Goal: Check status: Check status

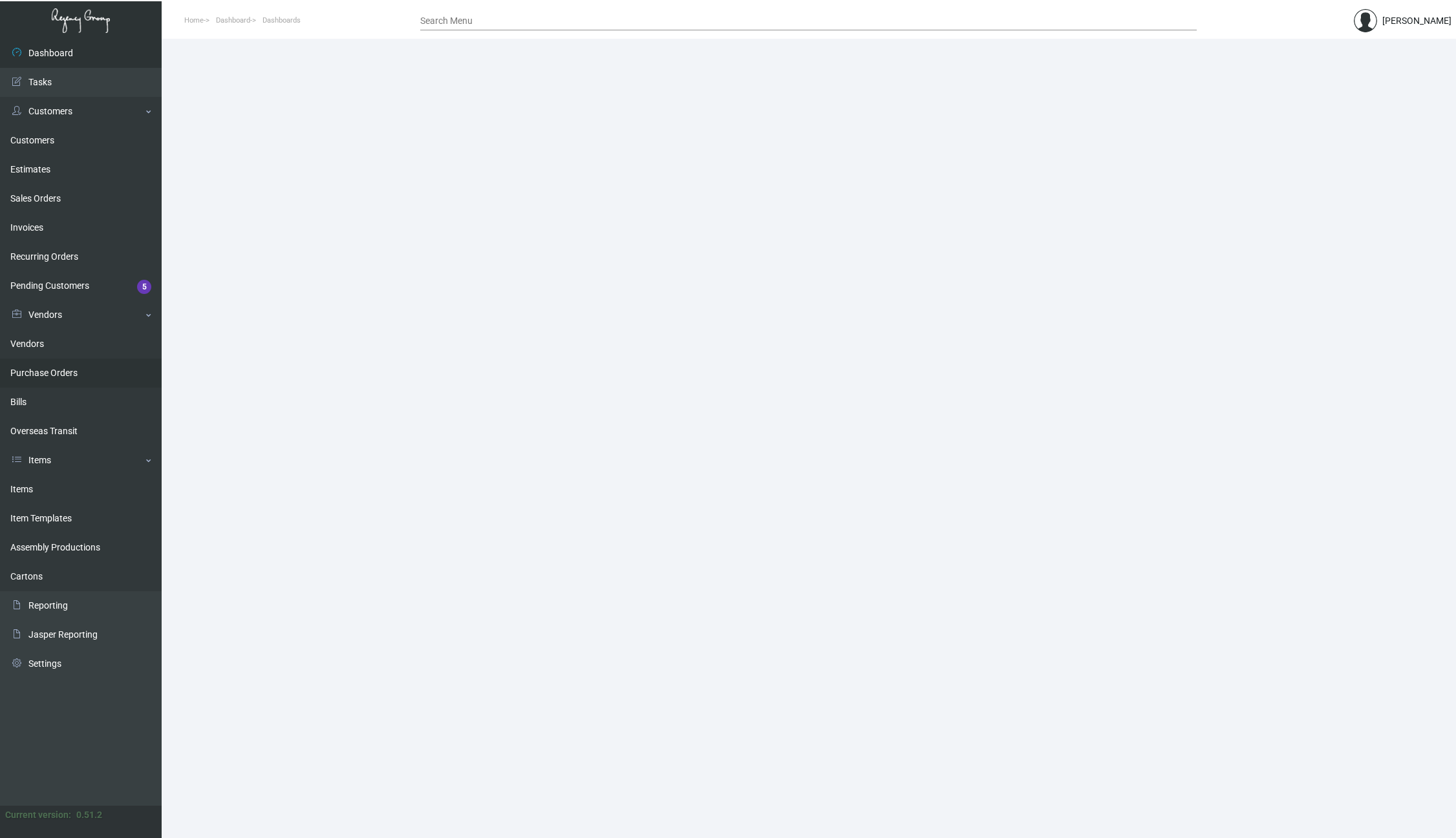
click at [66, 371] on link "Purchase Orders" at bounding box center [80, 373] width 161 height 29
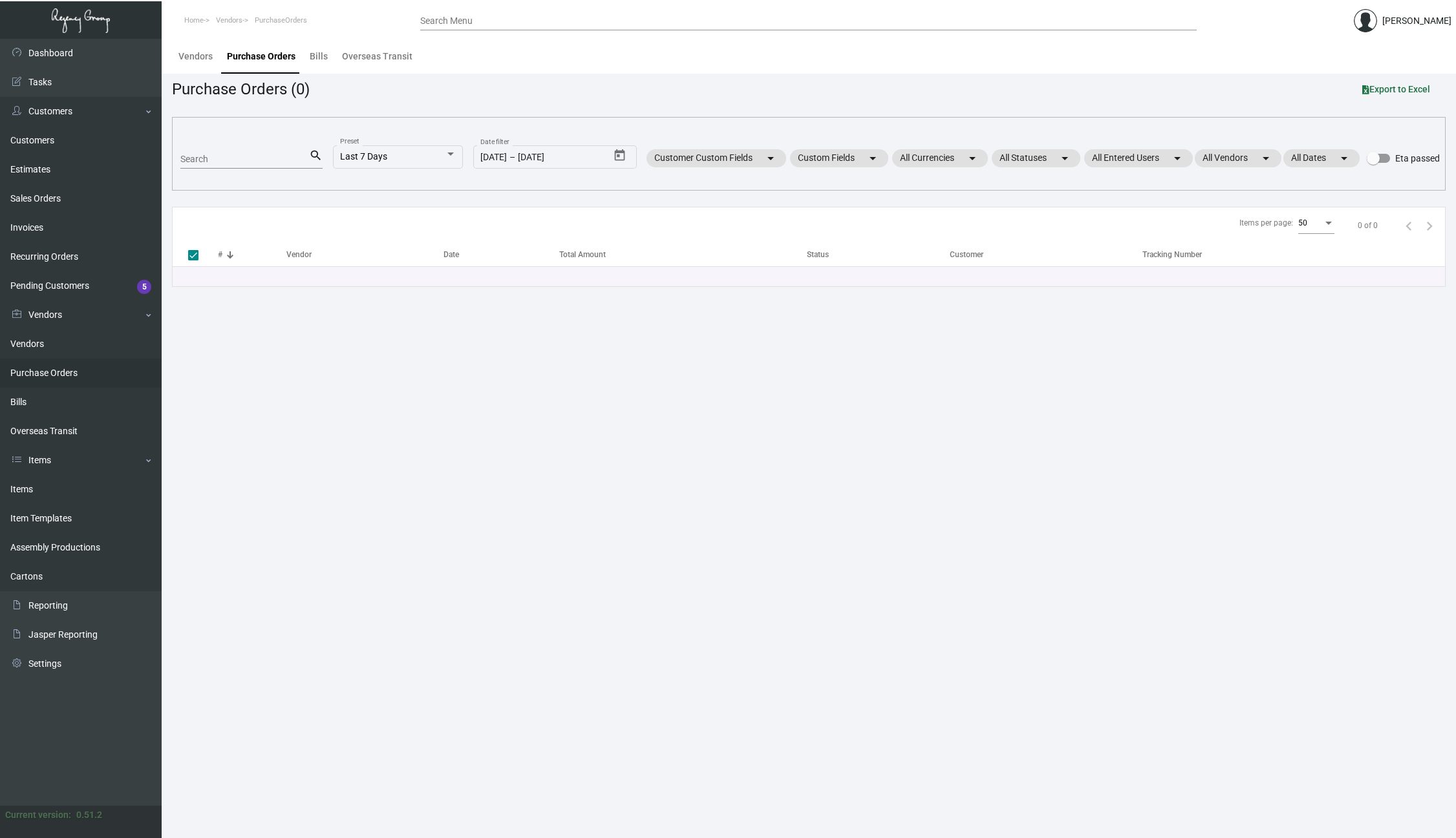
click at [214, 149] on div "Search" at bounding box center [245, 158] width 129 height 20
paste input "107931"
type input "107931"
checkbox input "false"
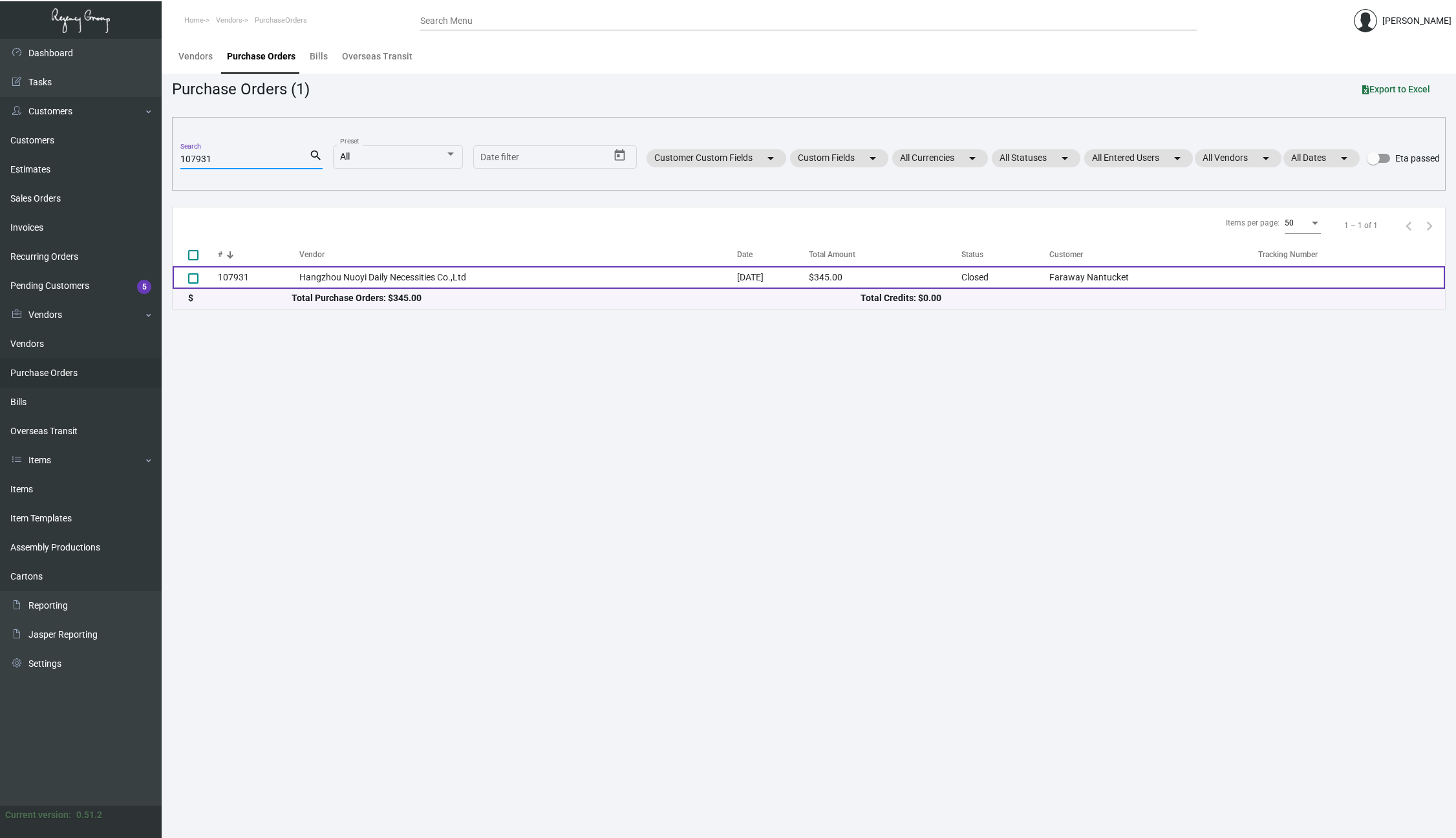
type input "107931"
click at [234, 277] on td "107931" at bounding box center [258, 277] width 82 height 22
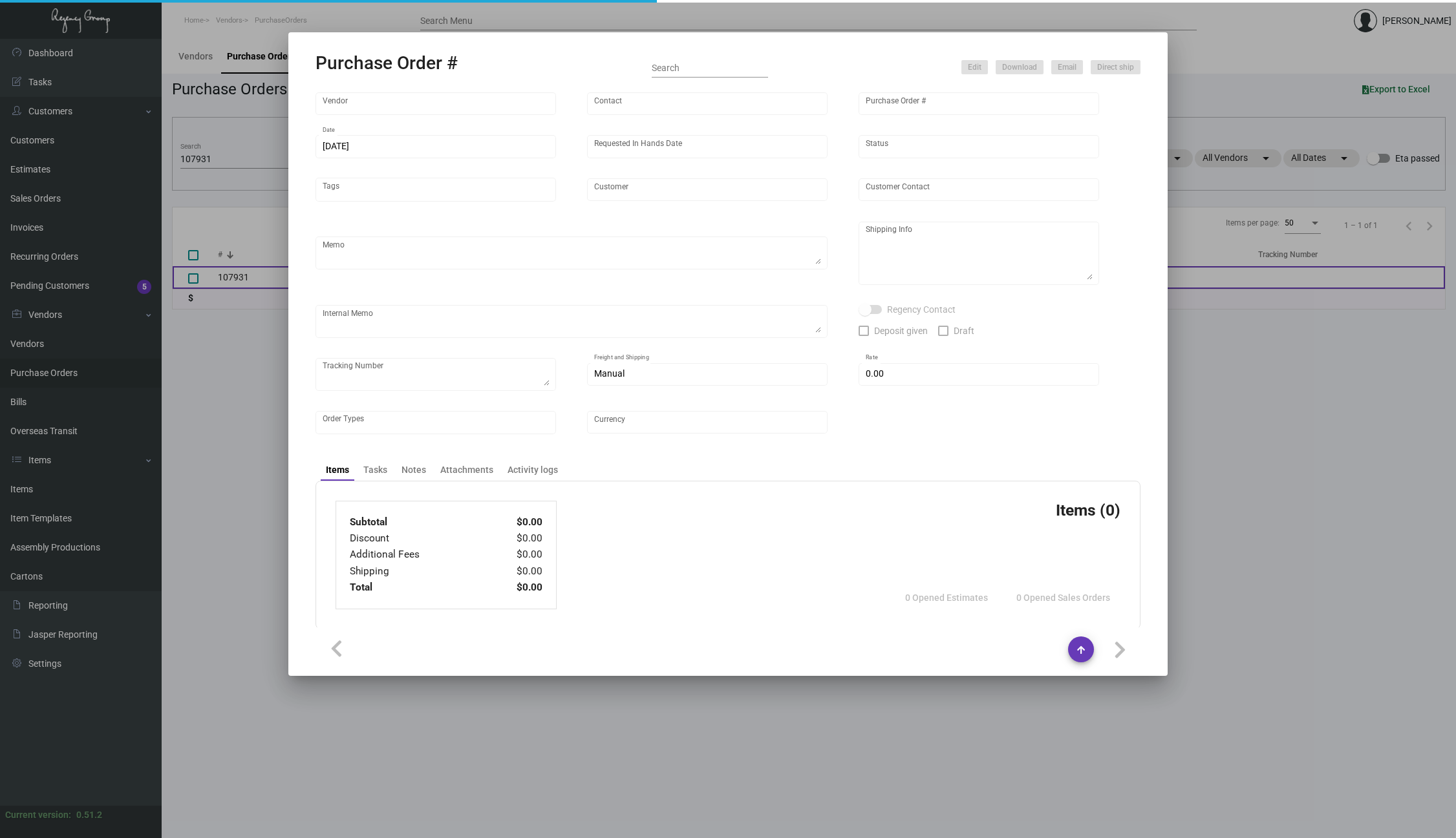
type input "Hangzhou Nuoyi Daily Necessities Co.,Ltd"
type input "[PERSON_NAME]"
type input "107931"
type input "[DATE]"
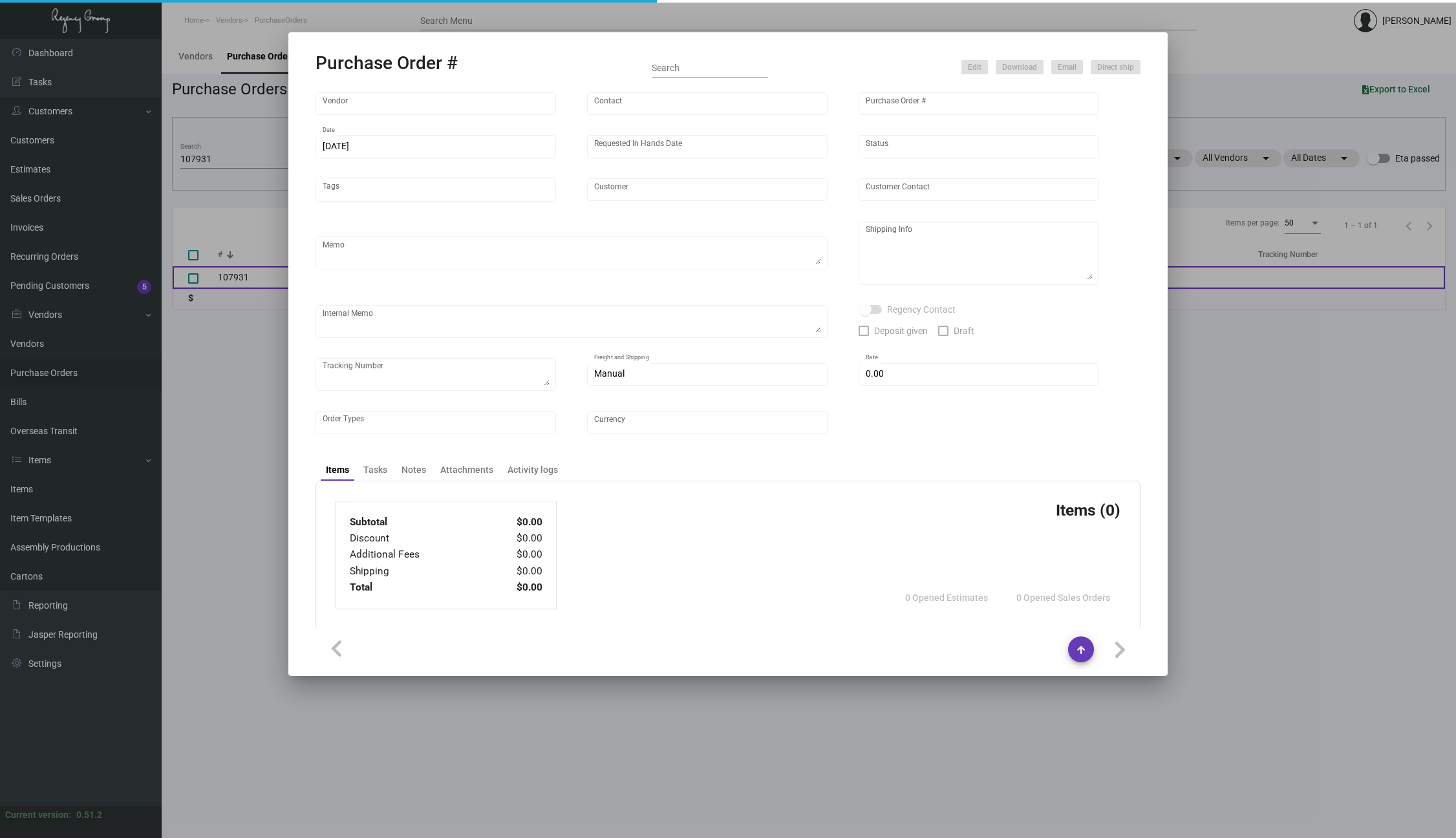
type input "Faraway Nantucket"
type textarea "Please ship by air to our NJ warehouse."
type textarea "Regency Group NJ - [PERSON_NAME] [STREET_ADDRESS]"
type textarea "Air to [GEOGRAPHIC_DATA] [DATE] - ACH down-payment rec'd $883.50"
checkbox input "true"
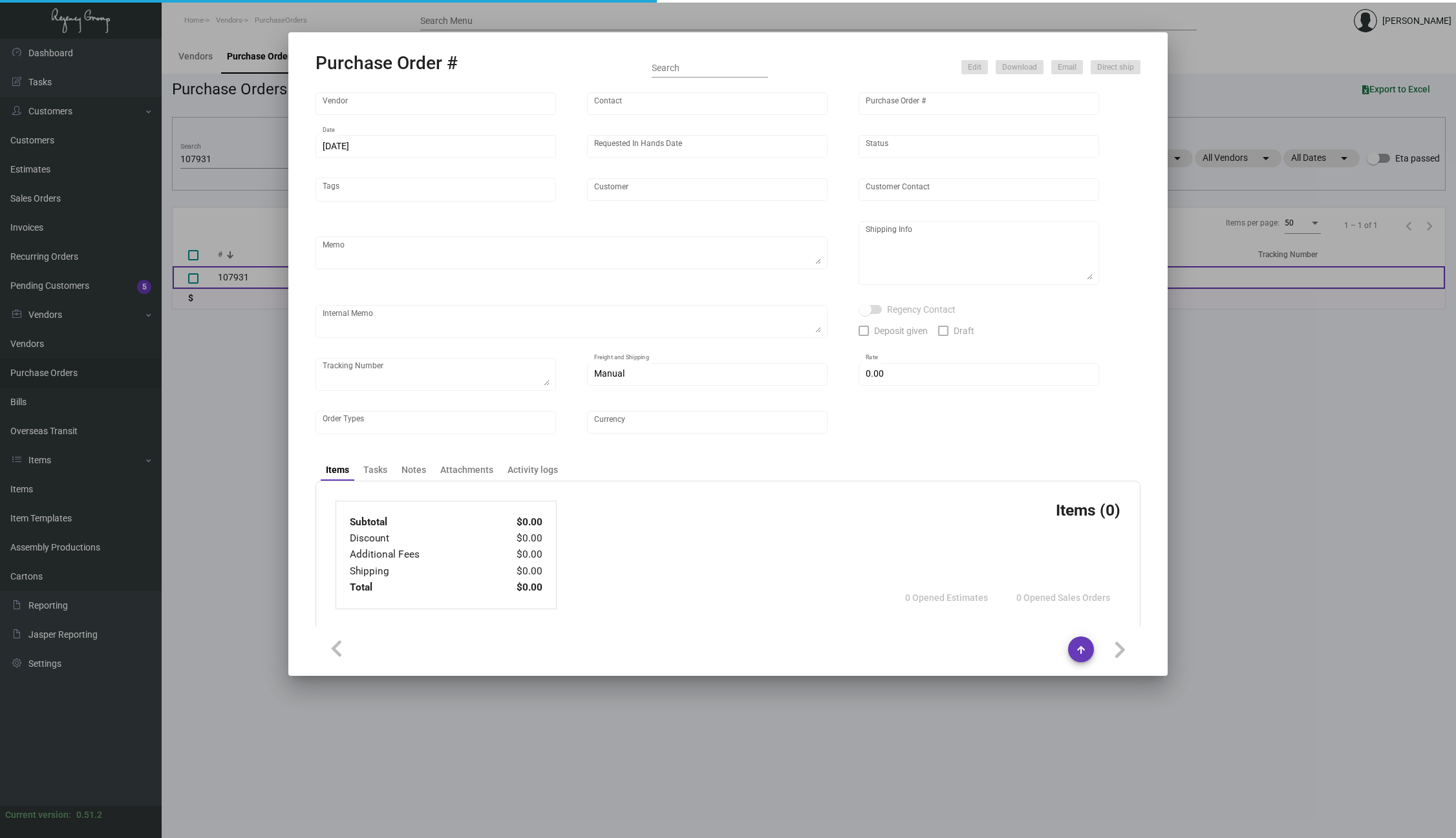
type input "$ 0.00"
type input "United States Dollar $"
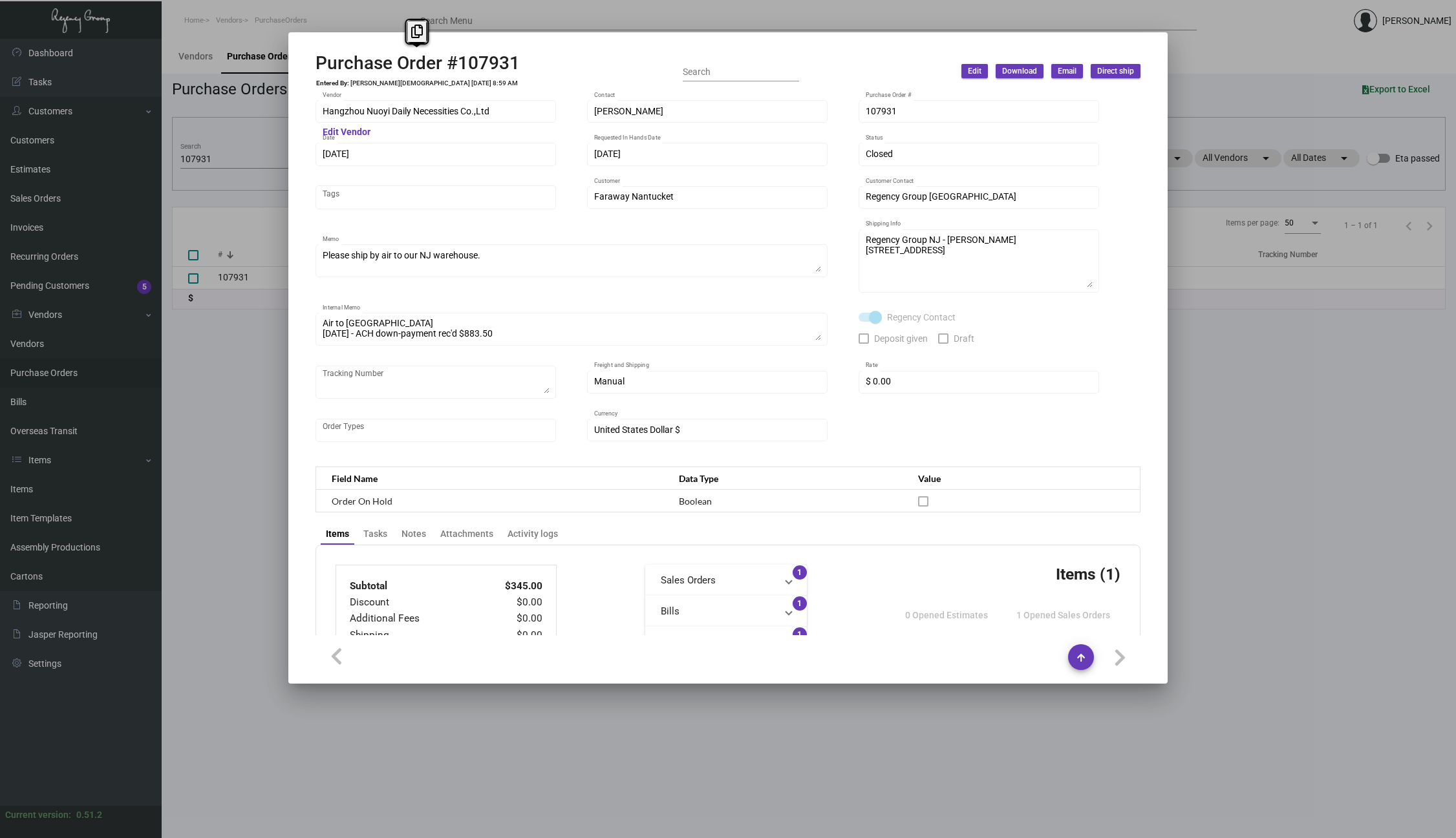
drag, startPoint x: 517, startPoint y: 60, endPoint x: 310, endPoint y: 54, distance: 207.1
click at [310, 54] on mat-dialog-container "Purchase Order #107931 Entered By: [PERSON_NAME] [DATE] 8:59 AM Search Edit Dow…" at bounding box center [728, 358] width 879 height 651
copy h2 "Purchase Order #107931"
click at [209, 349] on div at bounding box center [728, 419] width 1456 height 838
